Goal: Navigation & Orientation: Find specific page/section

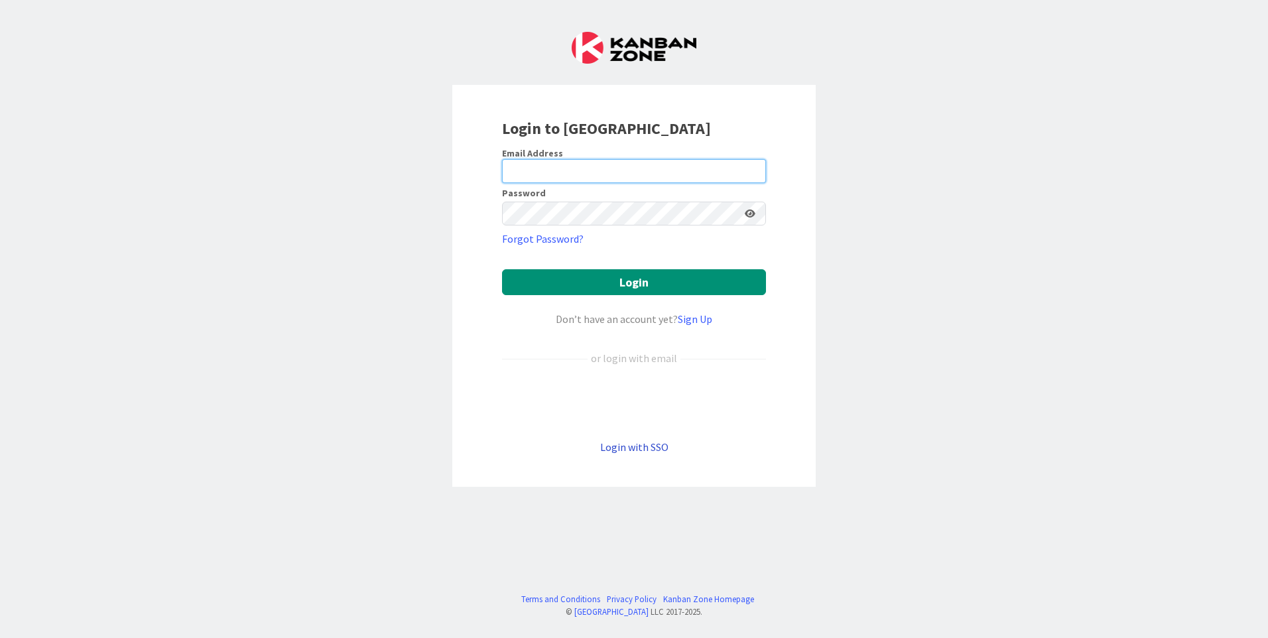
type input "[PERSON_NAME][EMAIL_ADDRESS][PERSON_NAME][DOMAIN_NAME]"
click at [652, 442] on link "Login with SSO" at bounding box center [634, 446] width 68 height 13
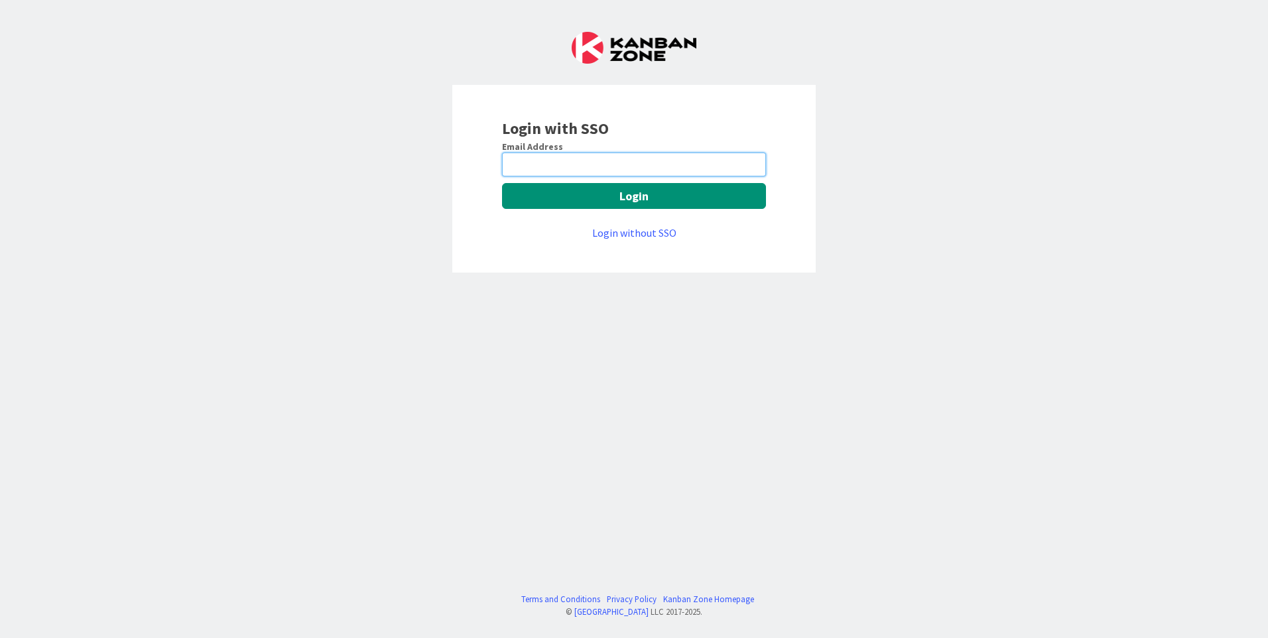
click at [641, 164] on input "email" at bounding box center [634, 165] width 264 height 24
type input "[PERSON_NAME][EMAIL_ADDRESS][PERSON_NAME][DOMAIN_NAME]"
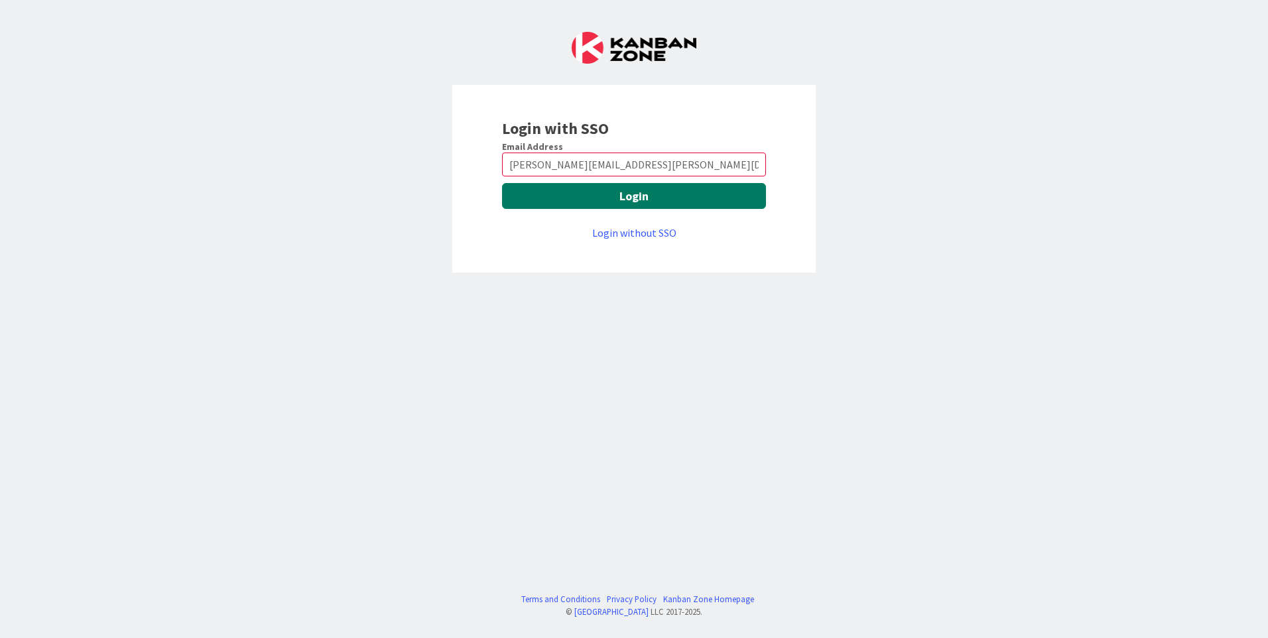
click at [637, 203] on button "Login" at bounding box center [634, 196] width 264 height 26
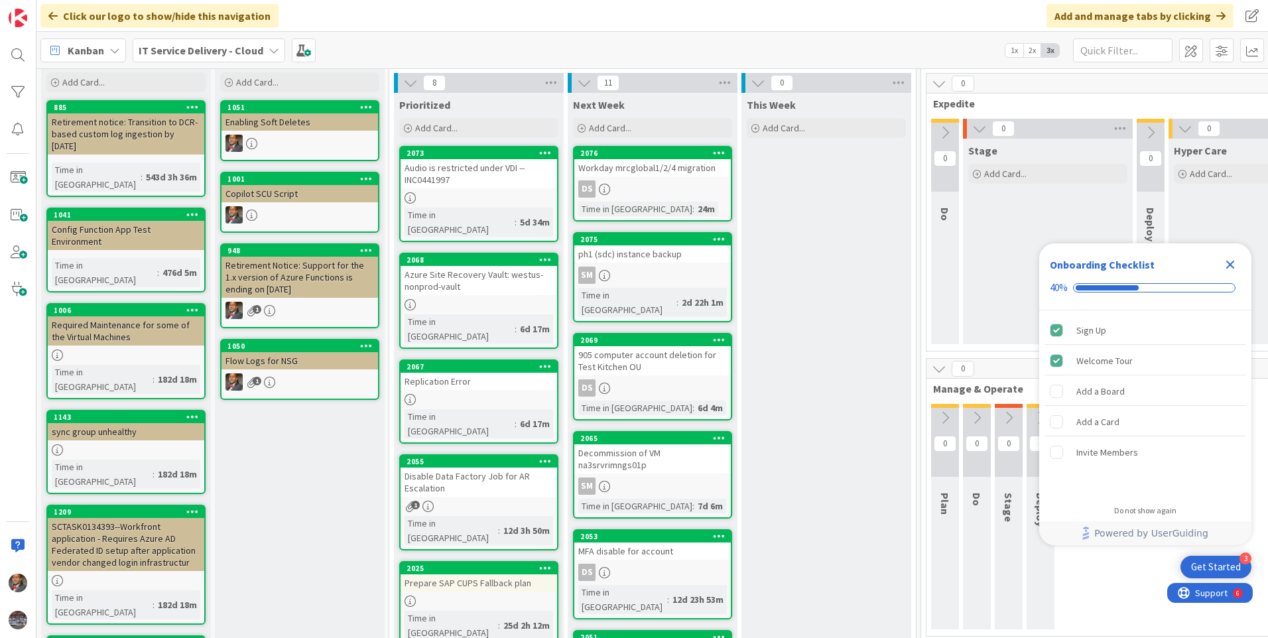
scroll to position [66, 0]
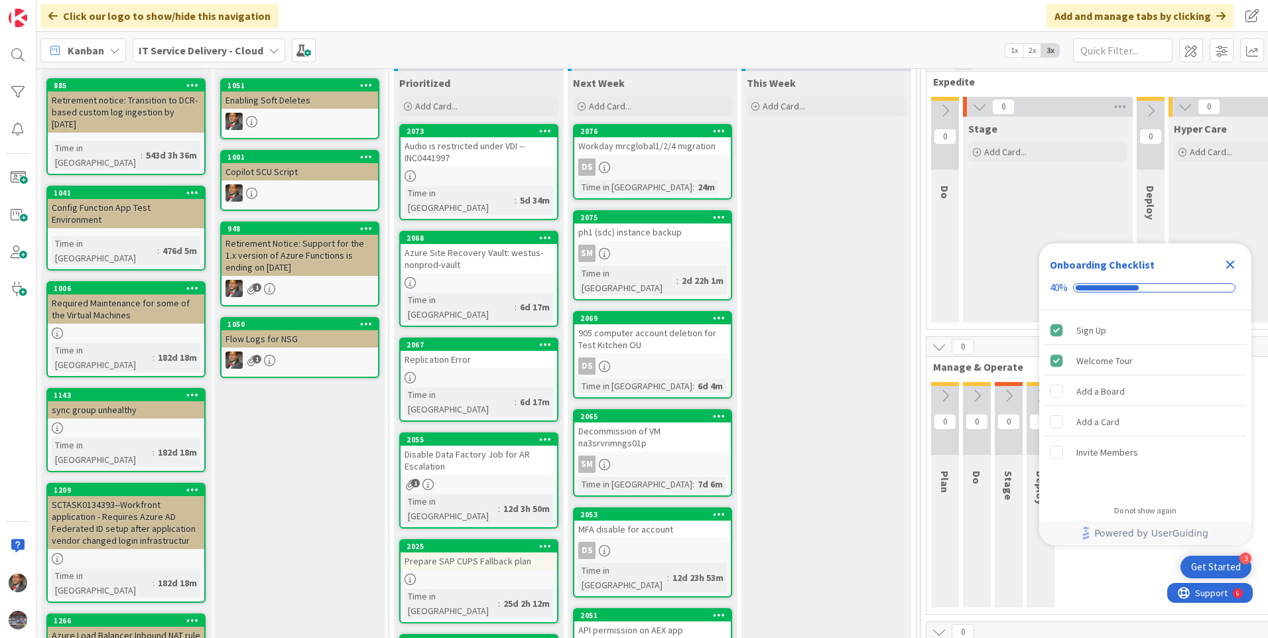
click at [1229, 269] on icon "Close Checklist" at bounding box center [1230, 265] width 16 height 16
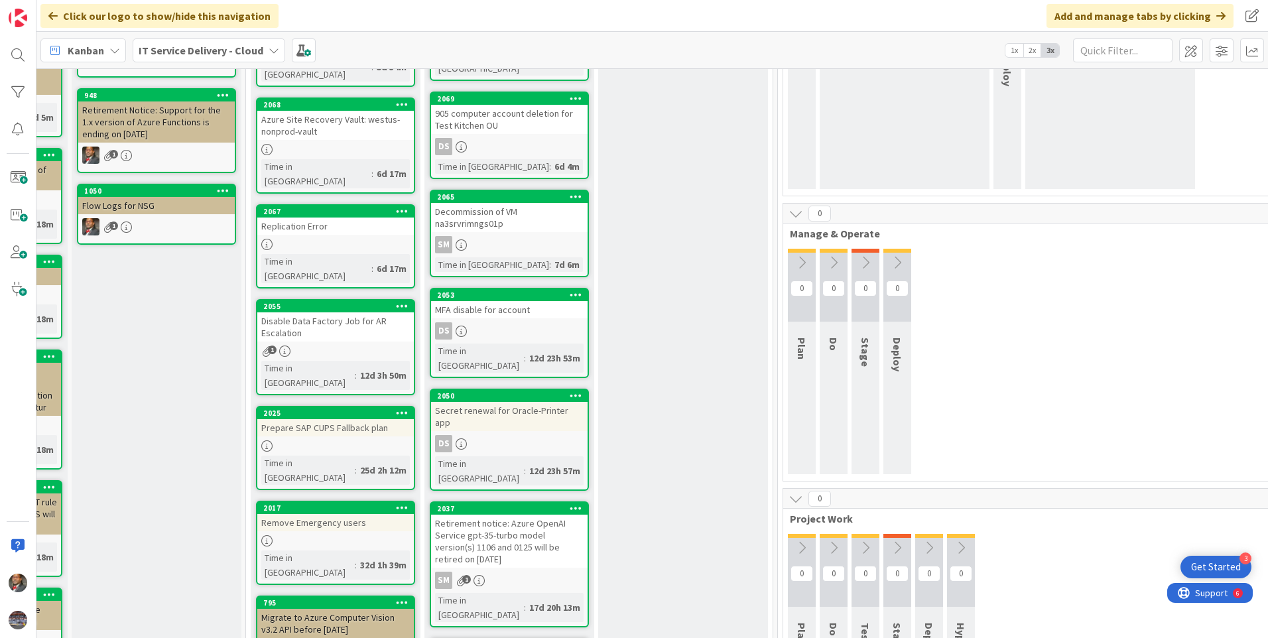
scroll to position [199, 143]
click at [494, 402] on div "Secret renewal for Oracle-Printer app" at bounding box center [509, 416] width 156 height 29
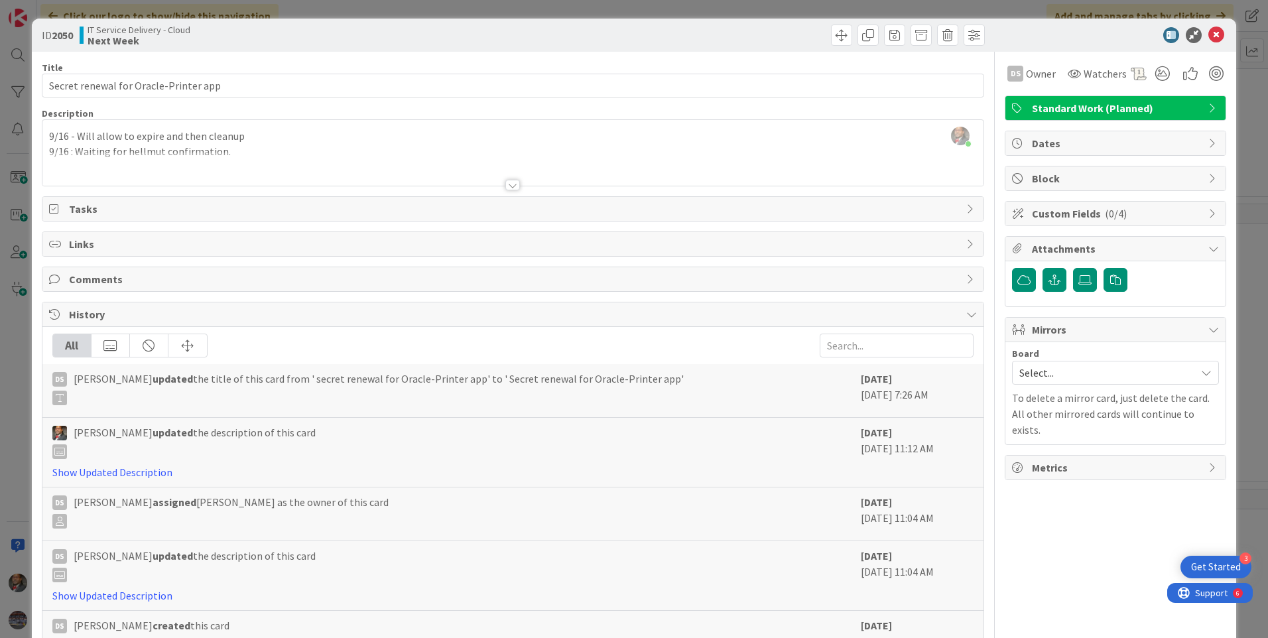
click at [505, 184] on div at bounding box center [512, 185] width 15 height 11
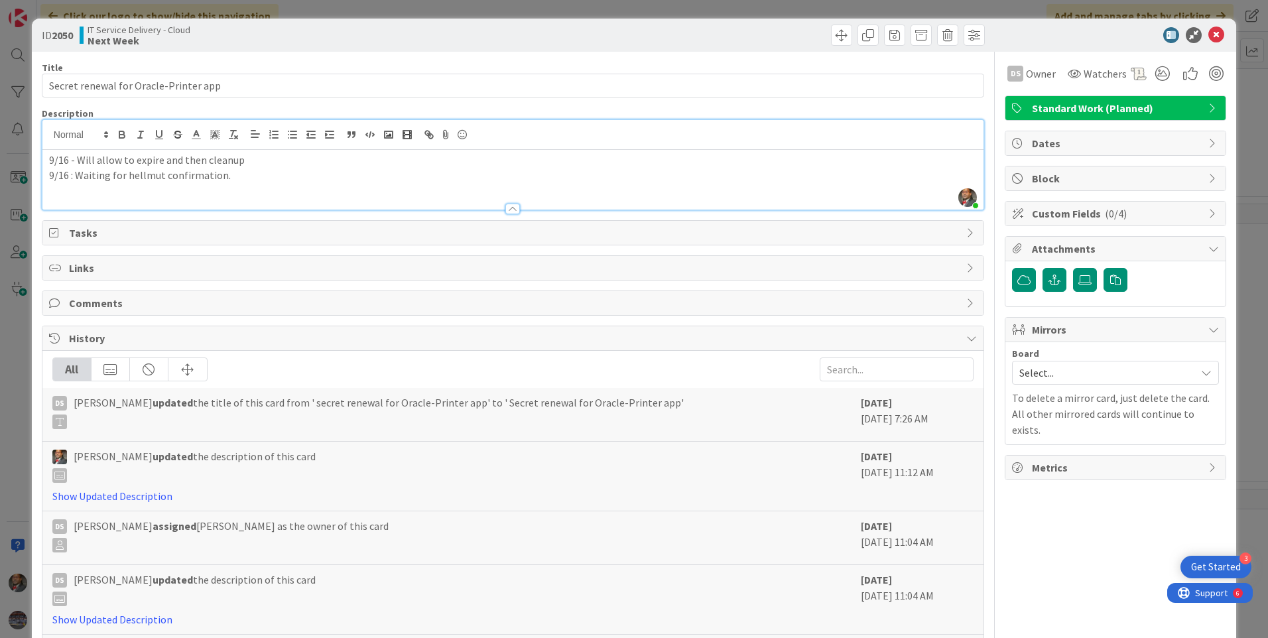
click at [513, 207] on div at bounding box center [512, 209] width 15 height 11
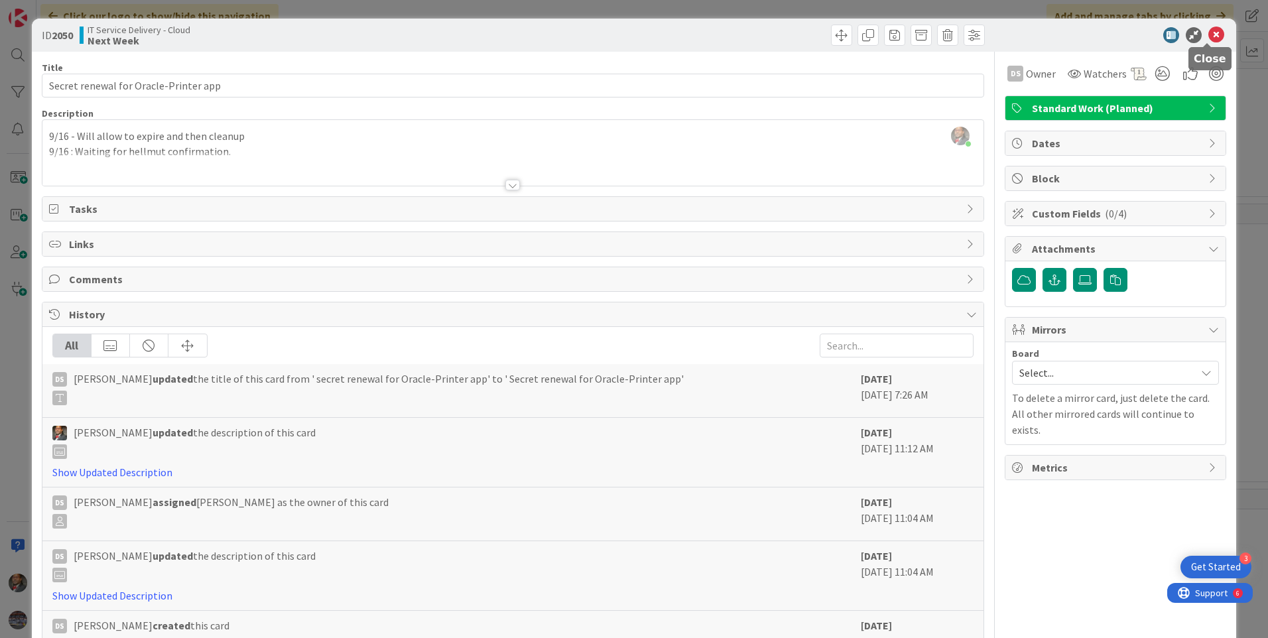
click at [1208, 38] on icon at bounding box center [1216, 35] width 16 height 16
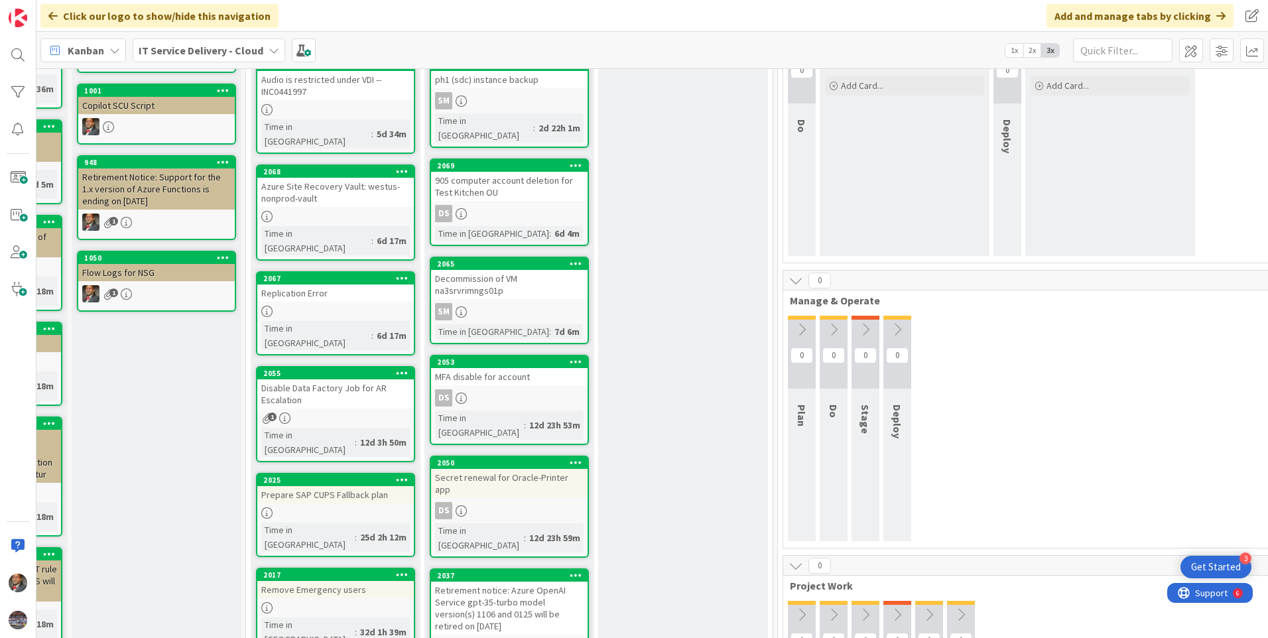
scroll to position [0, 143]
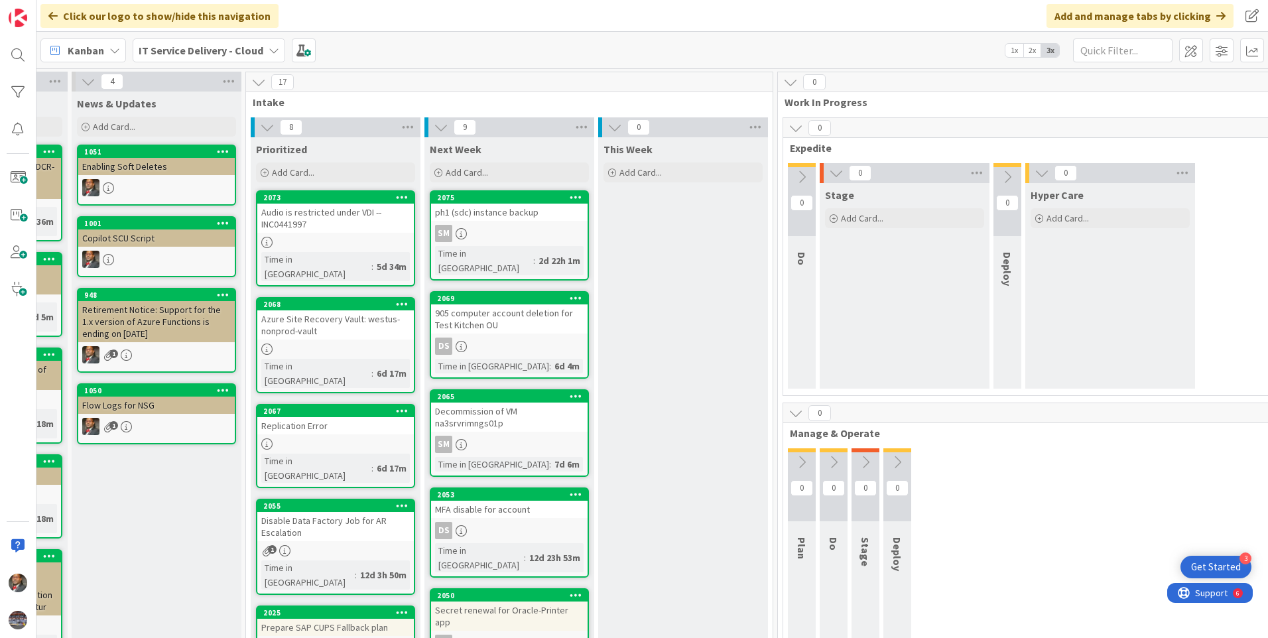
click at [324, 225] on div "Audio is restricted under VDI --INC0441997" at bounding box center [335, 218] width 156 height 29
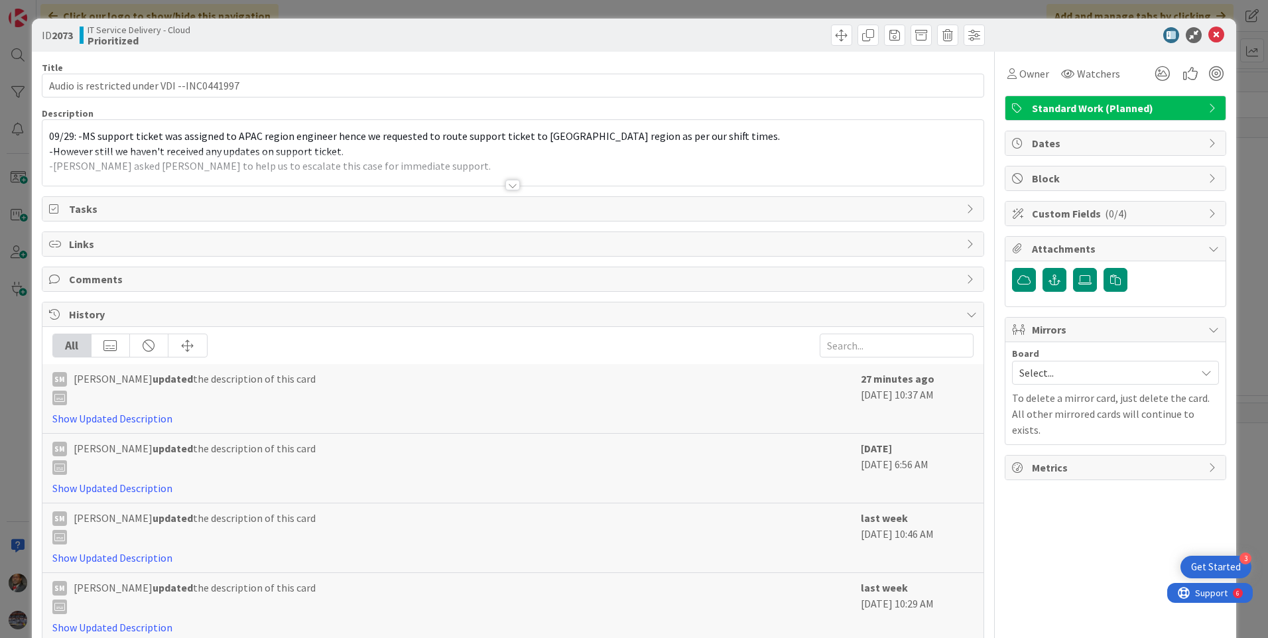
click at [512, 186] on div at bounding box center [512, 185] width 15 height 11
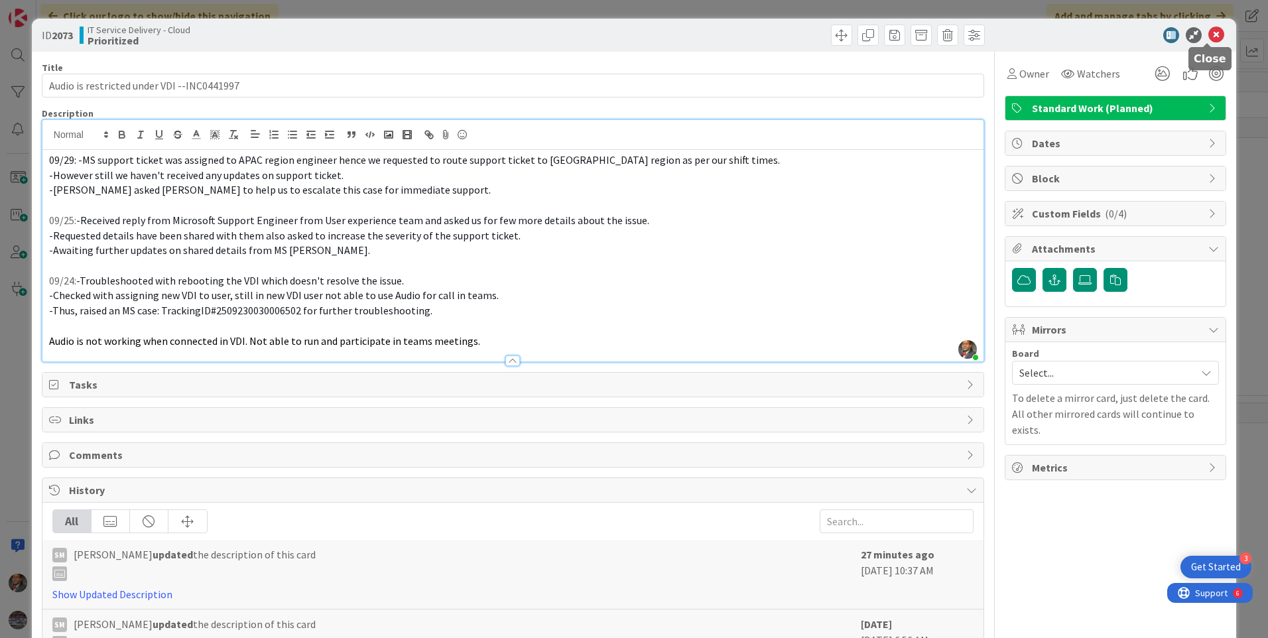
click at [1208, 36] on icon at bounding box center [1216, 35] width 16 height 16
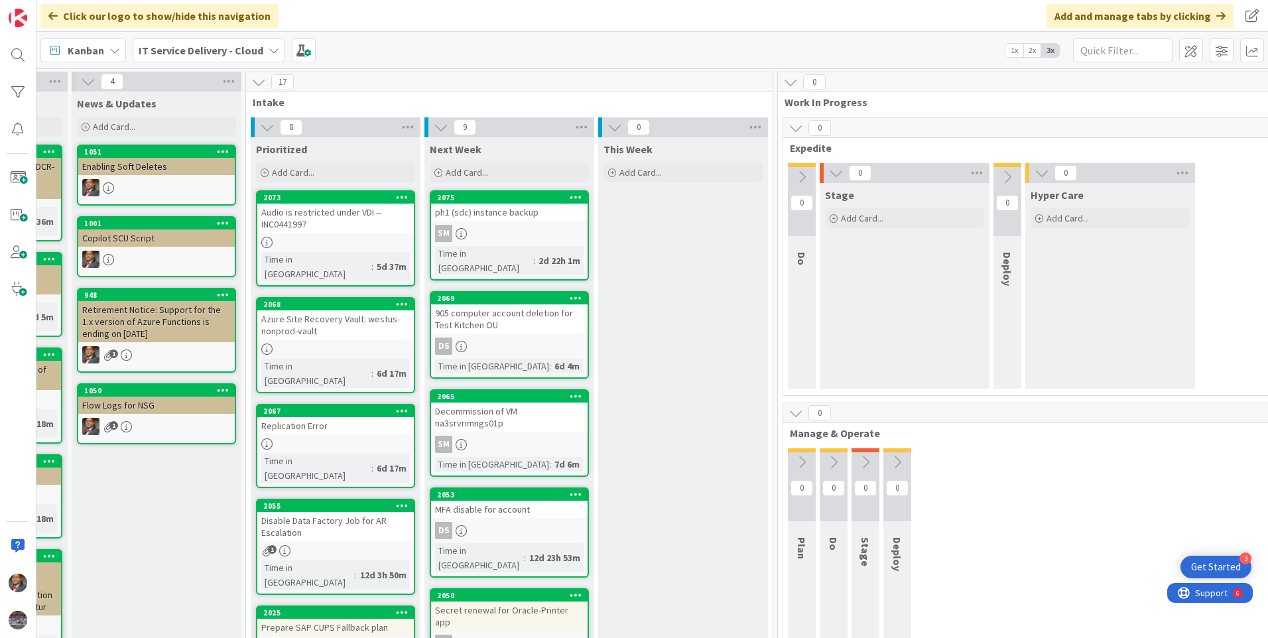
click at [477, 227] on div "SM" at bounding box center [509, 233] width 156 height 17
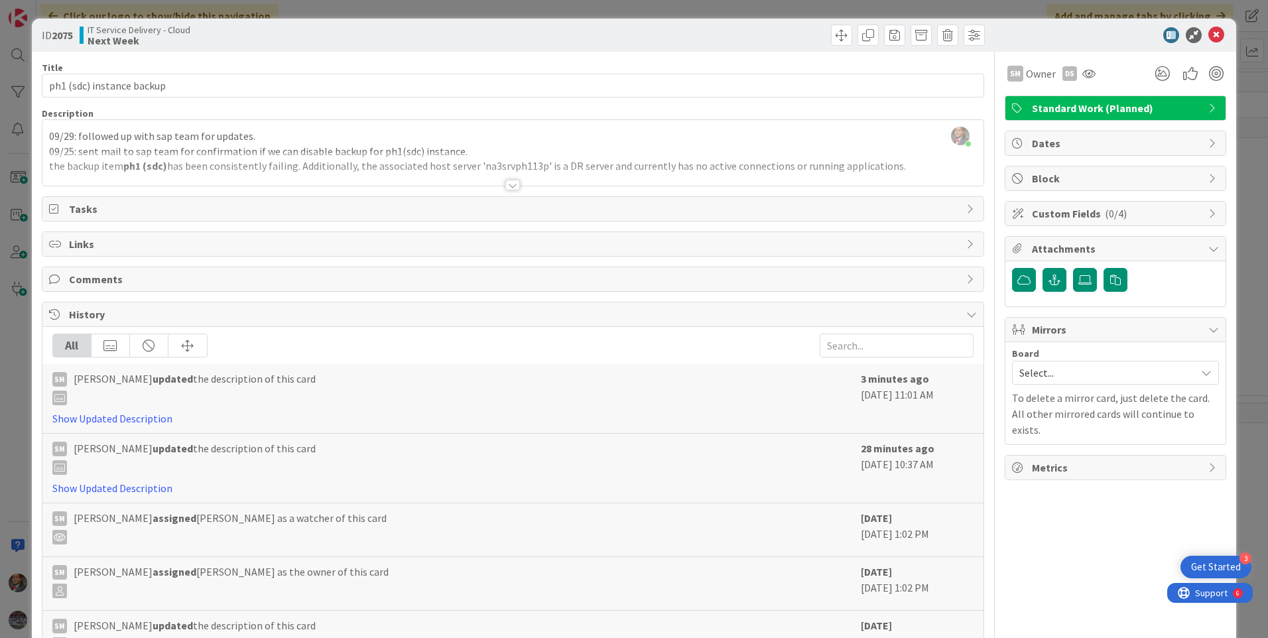
click at [508, 188] on div at bounding box center [512, 185] width 15 height 11
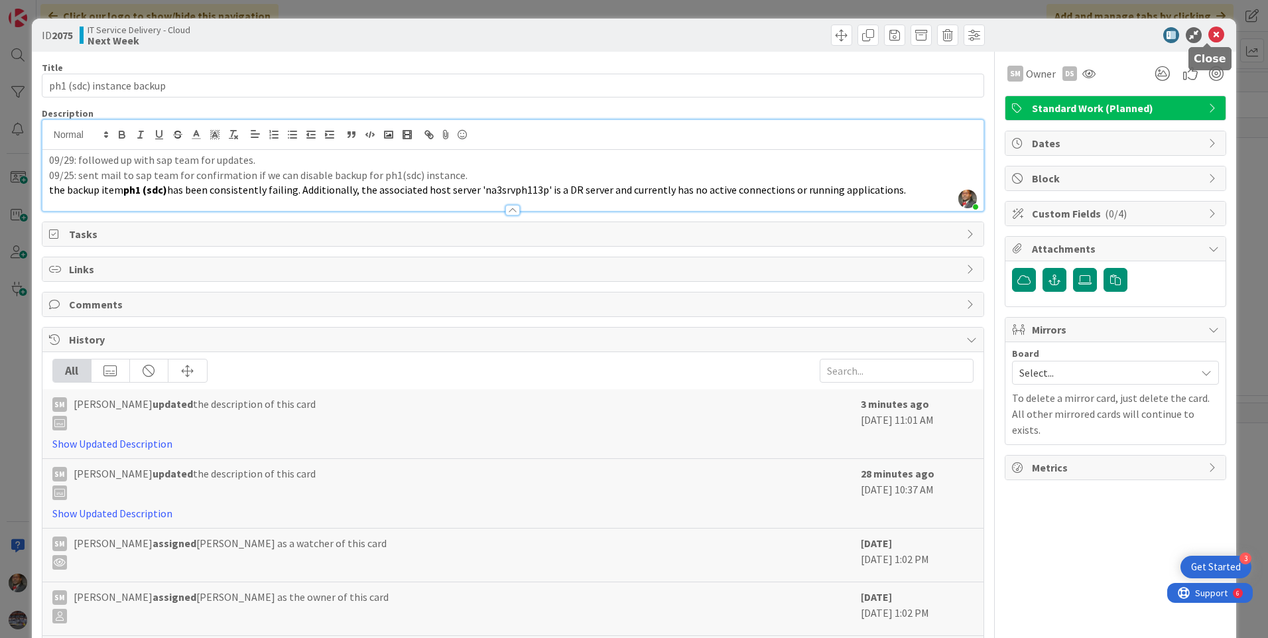
click at [1208, 37] on icon at bounding box center [1216, 35] width 16 height 16
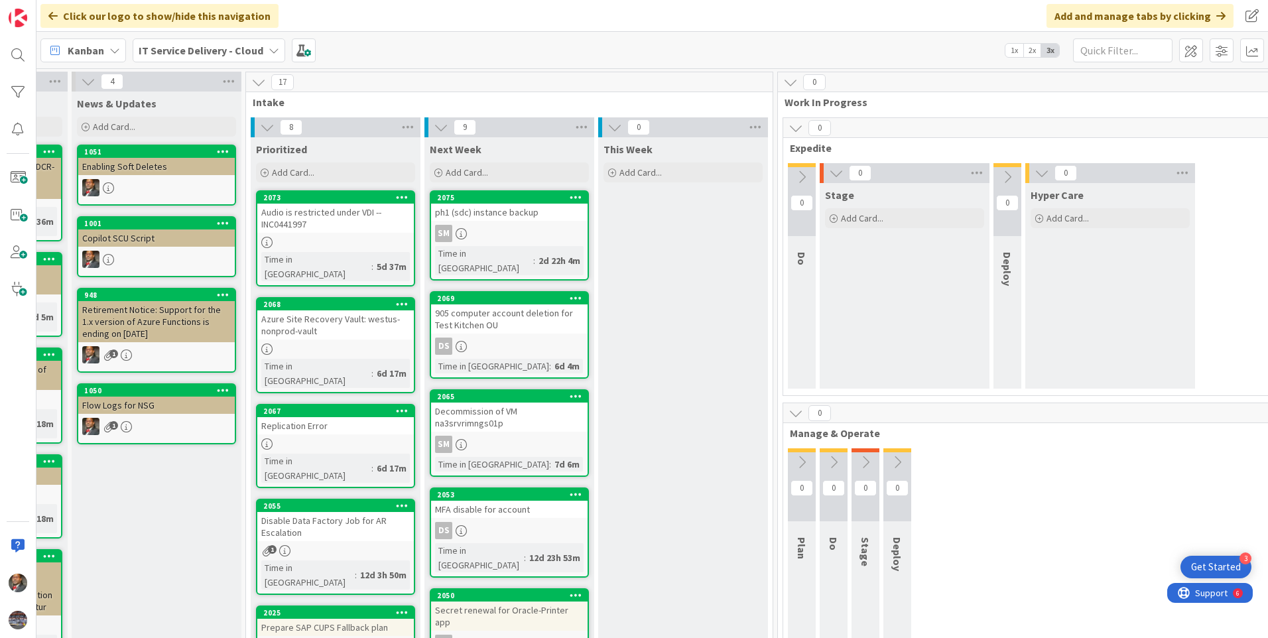
click at [481, 410] on div "Decommission of VM na3srvrimngs01p" at bounding box center [509, 416] width 156 height 29
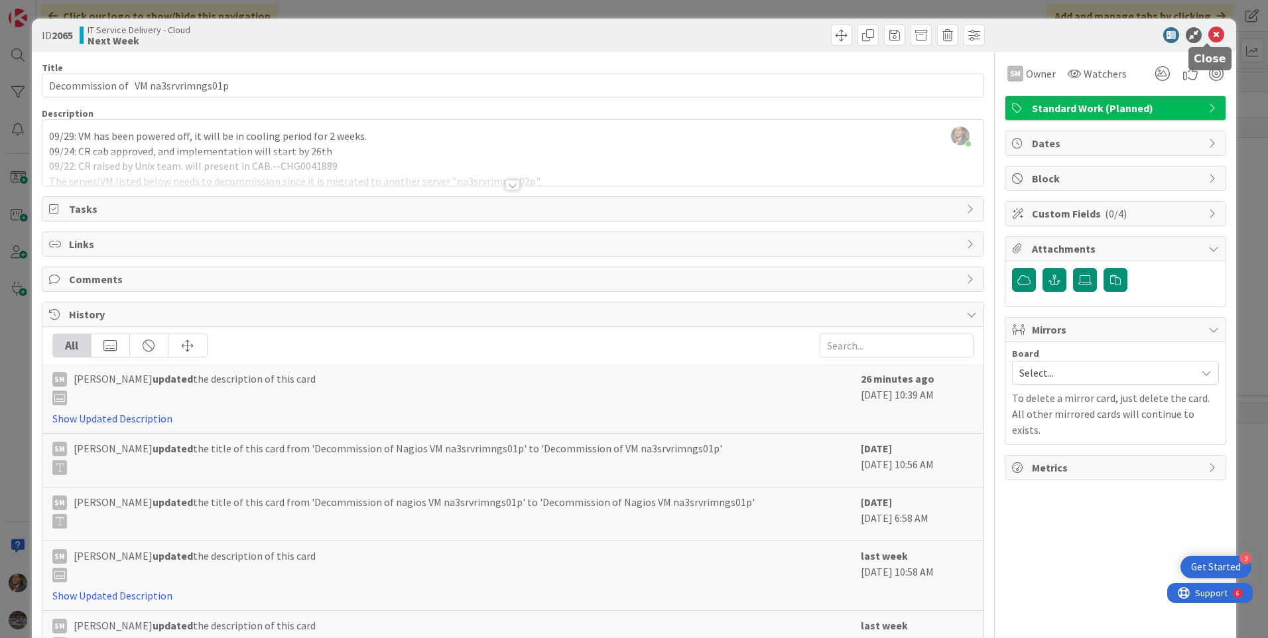
click at [1209, 34] on icon at bounding box center [1216, 35] width 16 height 16
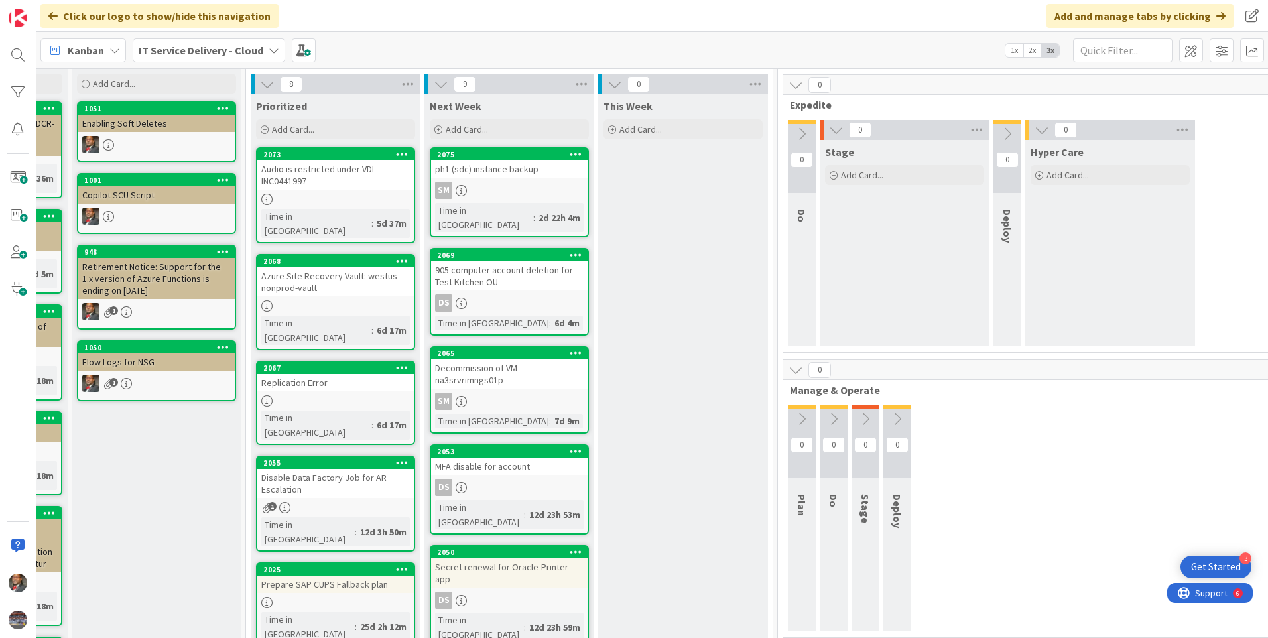
scroll to position [66, 143]
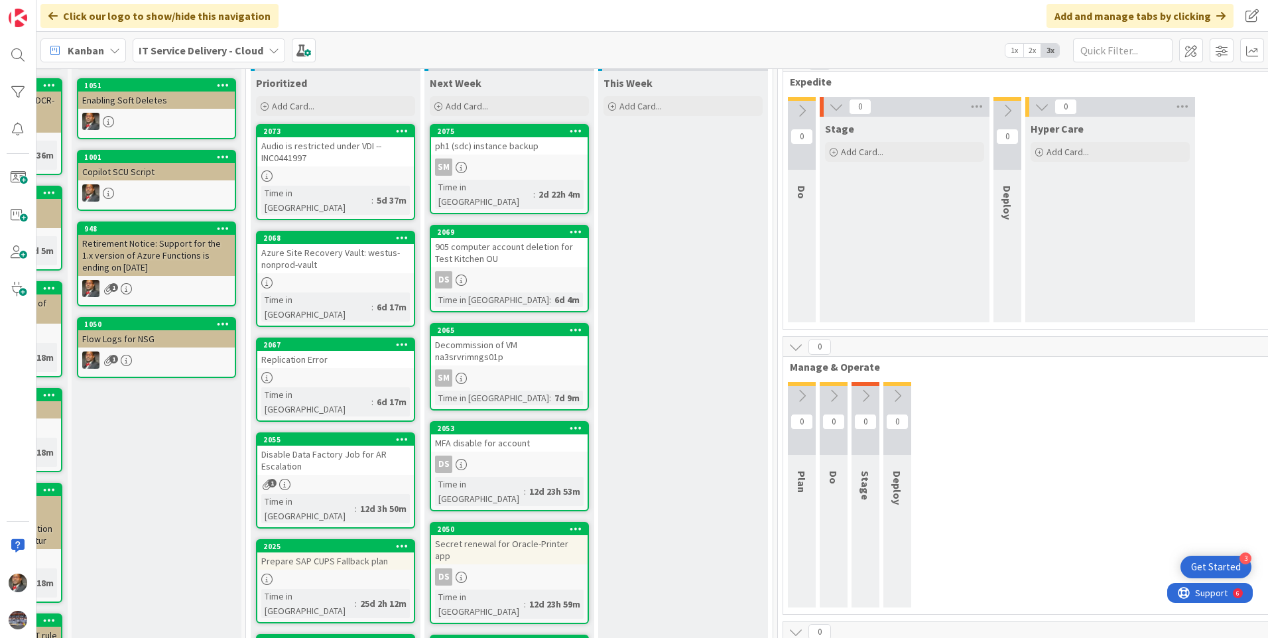
click at [326, 446] on div "Disable Data Factory Job for AR Escalation" at bounding box center [335, 460] width 156 height 29
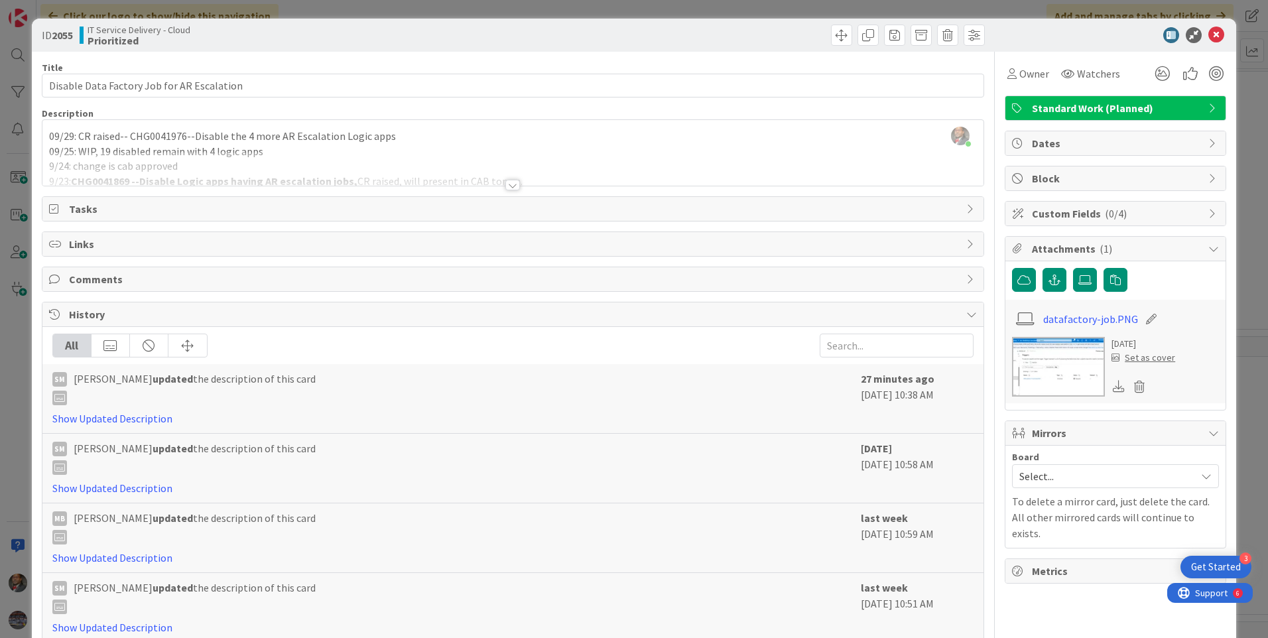
click at [505, 185] on div at bounding box center [512, 185] width 15 height 11
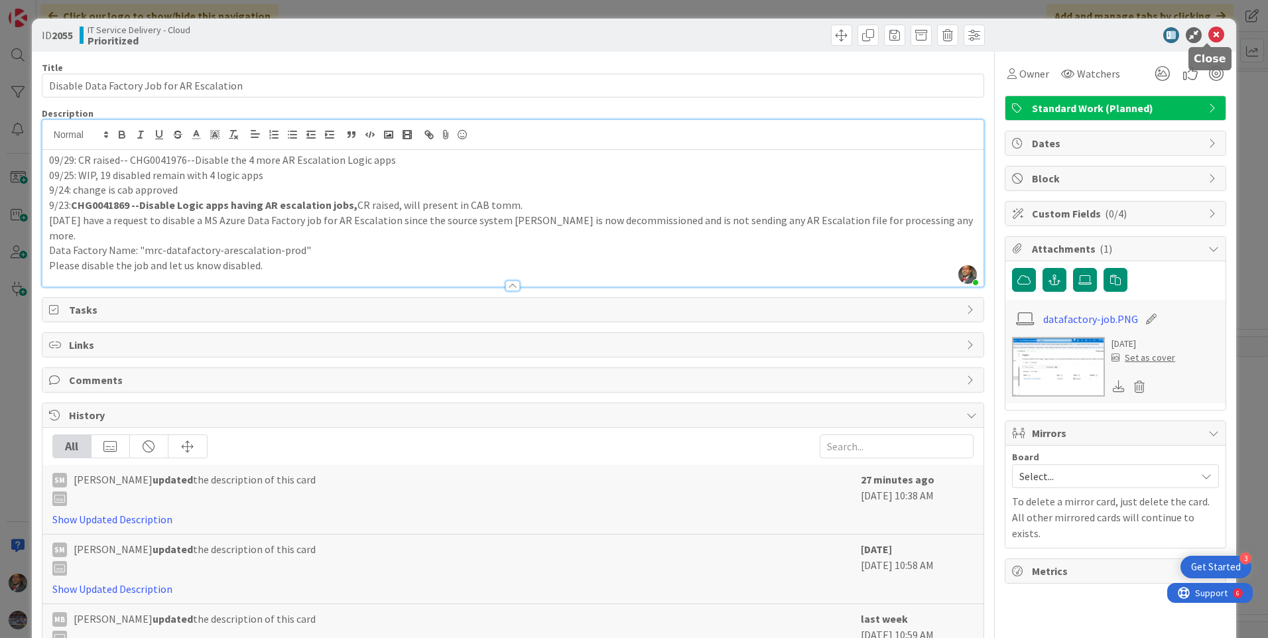
click at [1208, 37] on icon at bounding box center [1216, 35] width 16 height 16
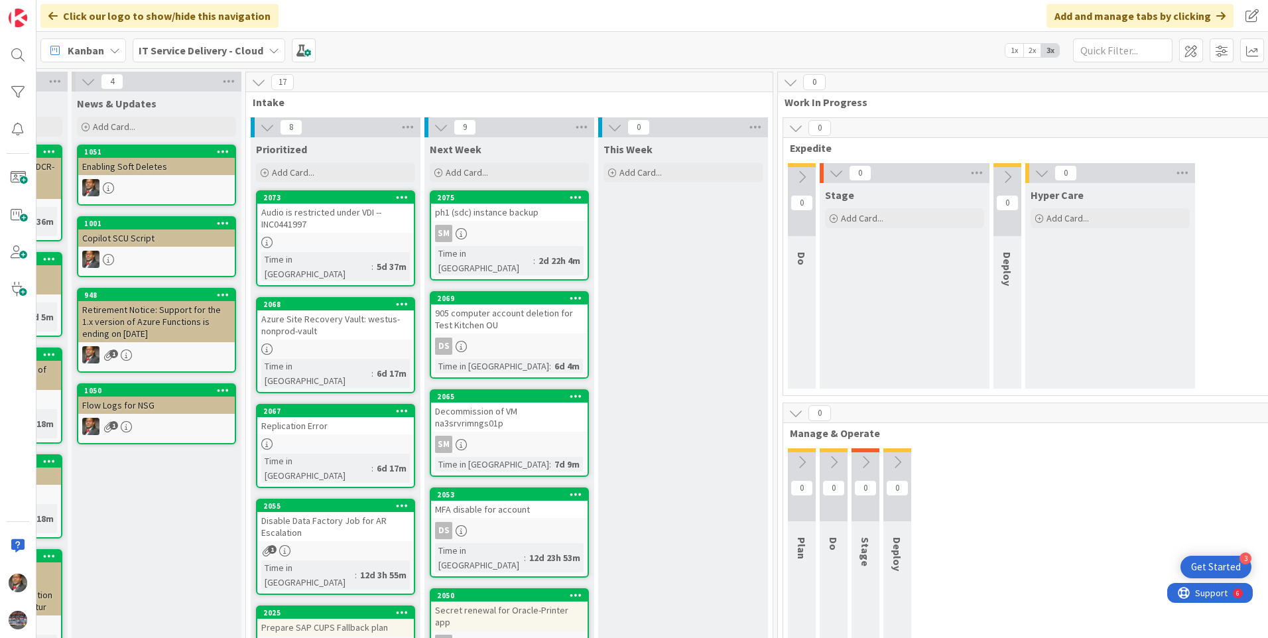
scroll to position [66, 143]
